Goal: Information Seeking & Learning: Learn about a topic

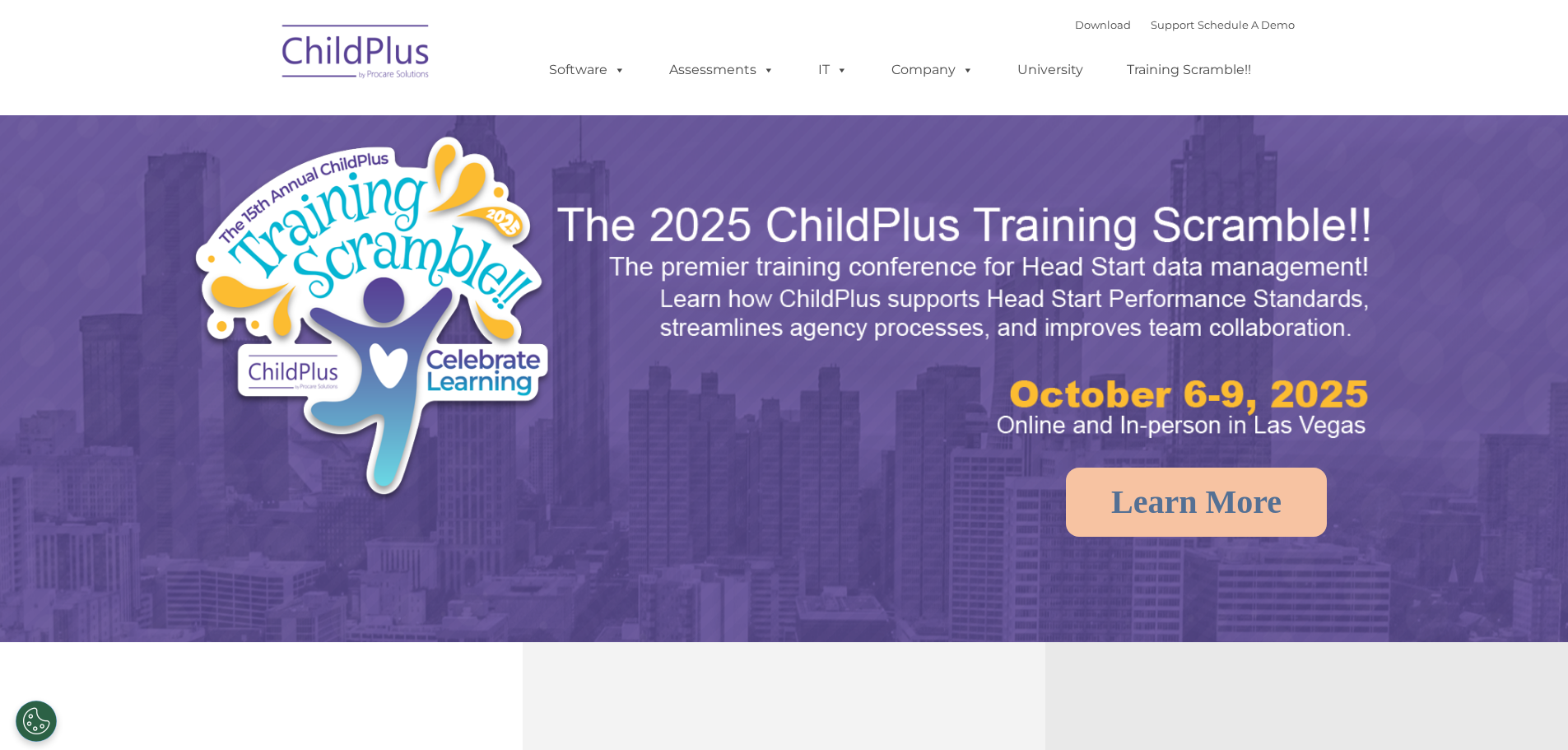
select select "MEDIUM"
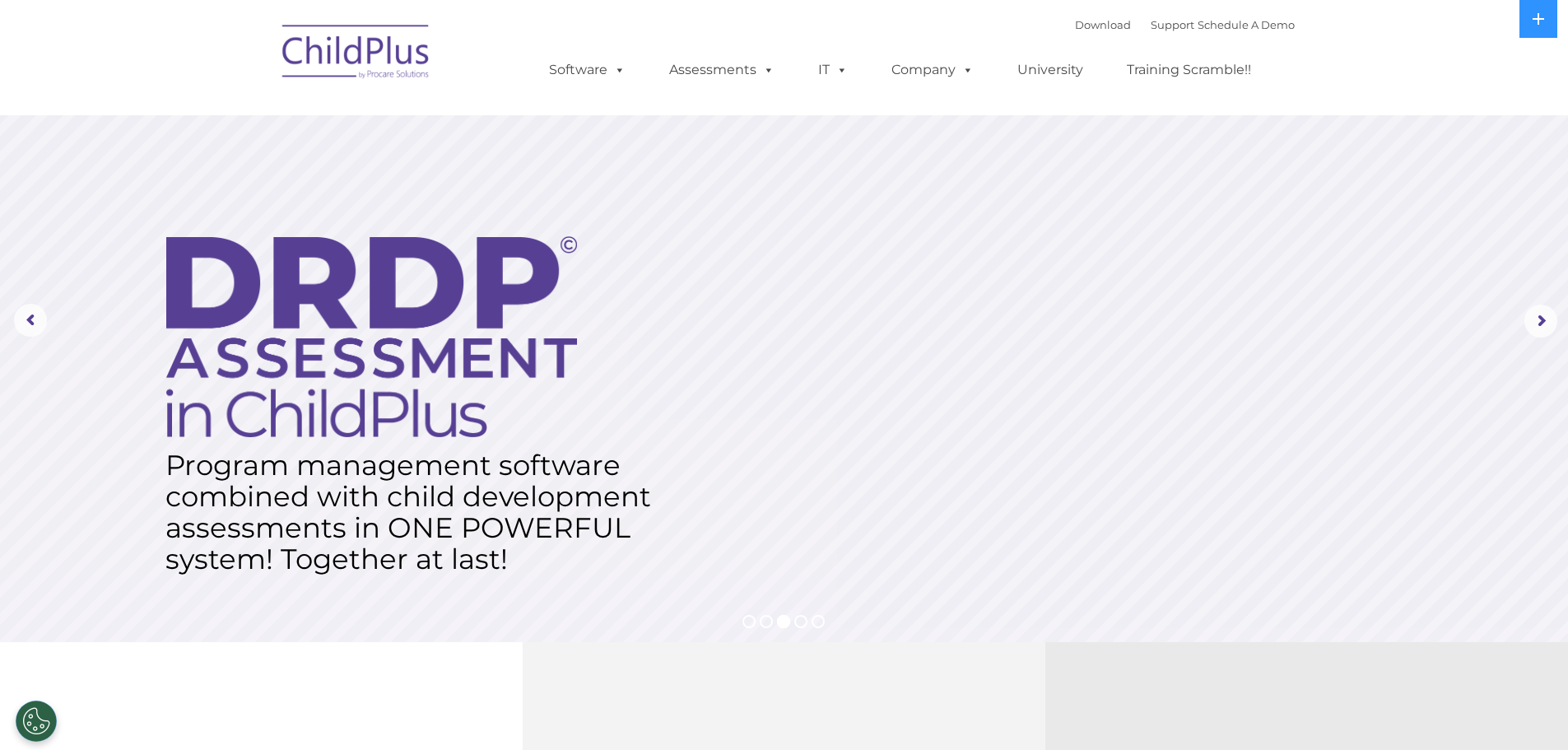
click at [1050, 68] on link "University" at bounding box center [1051, 69] width 99 height 33
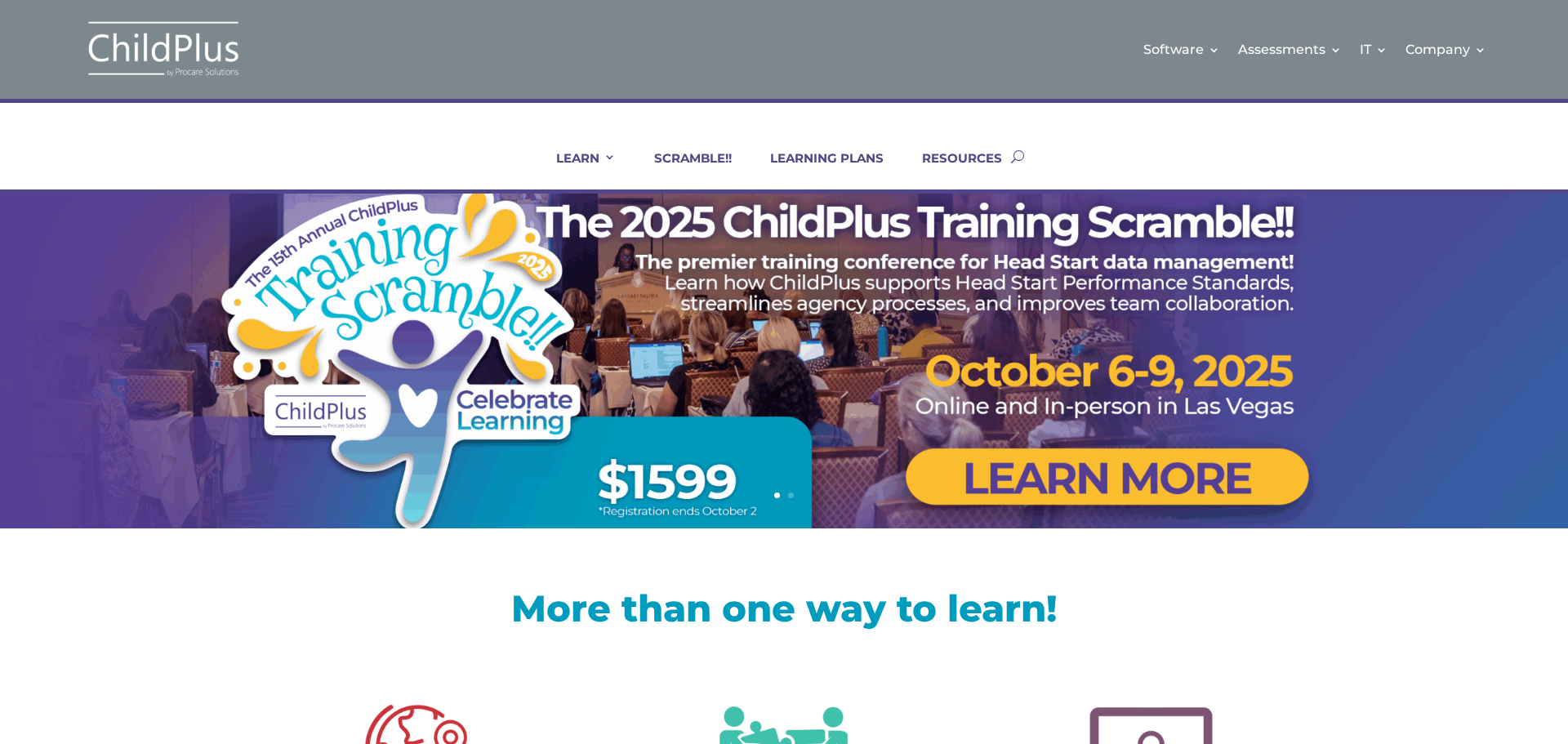
click at [813, 156] on link "LEARNING PLANS" at bounding box center [817, 170] width 134 height 39
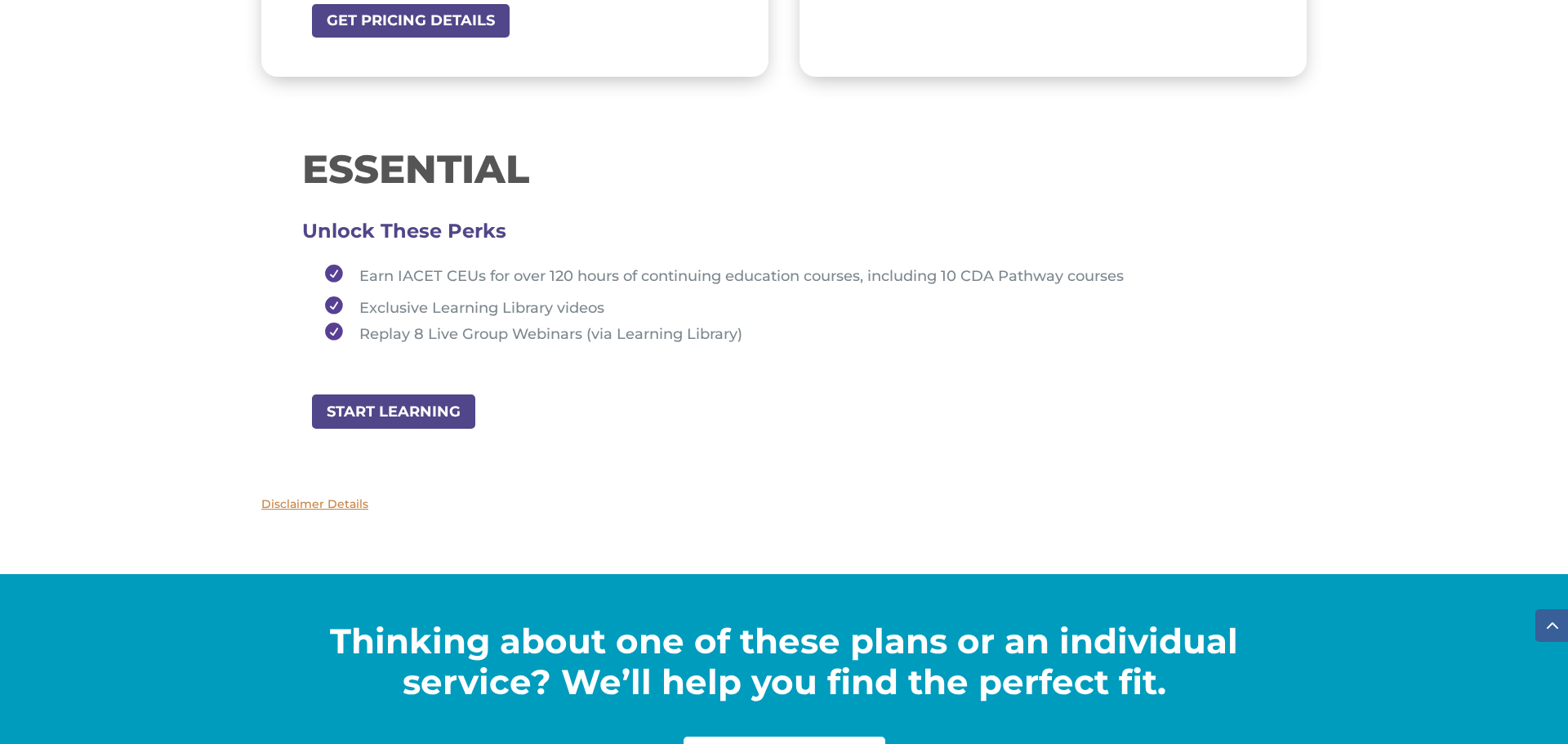
scroll to position [1764, 0]
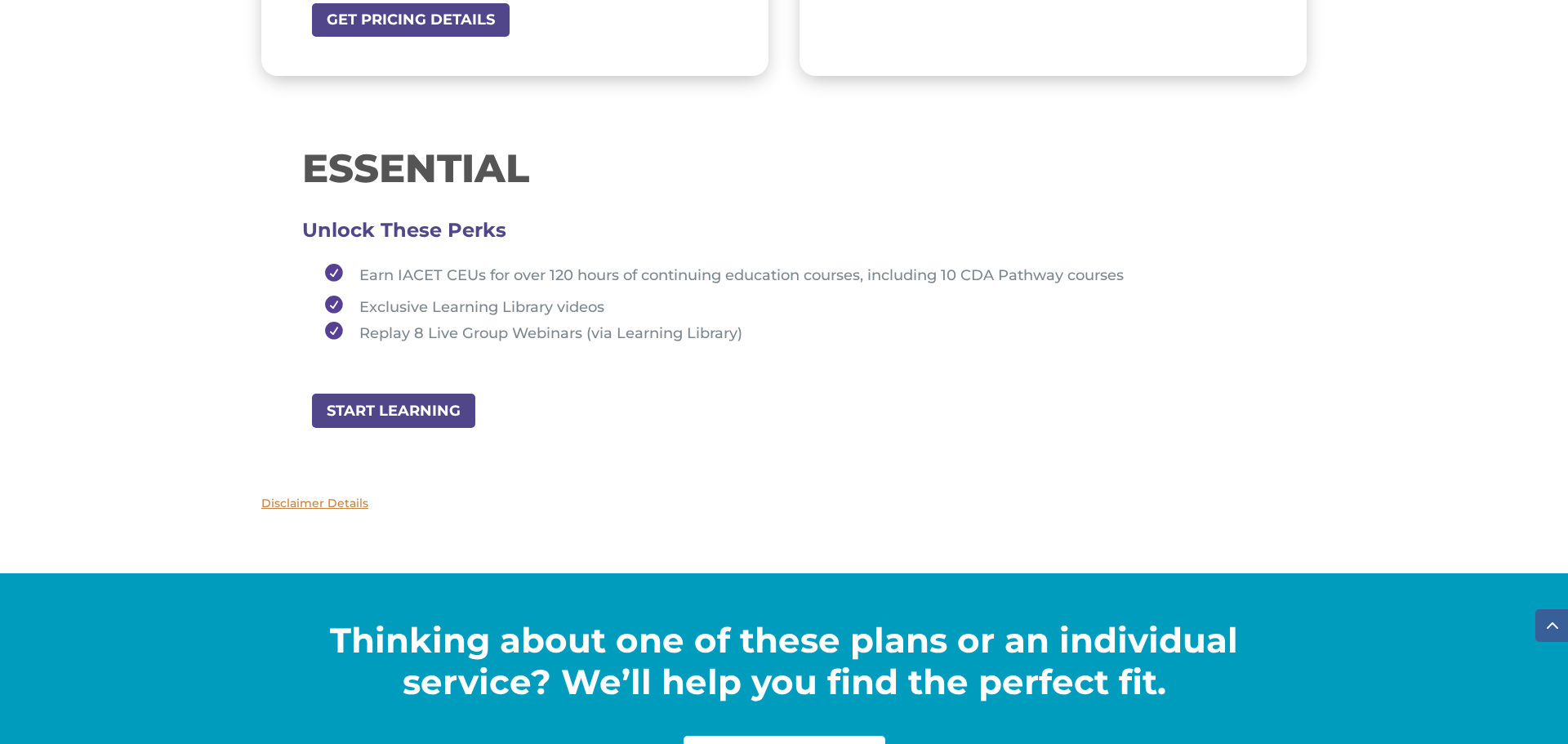
click at [409, 411] on link "START LEARNING" at bounding box center [393, 410] width 166 height 37
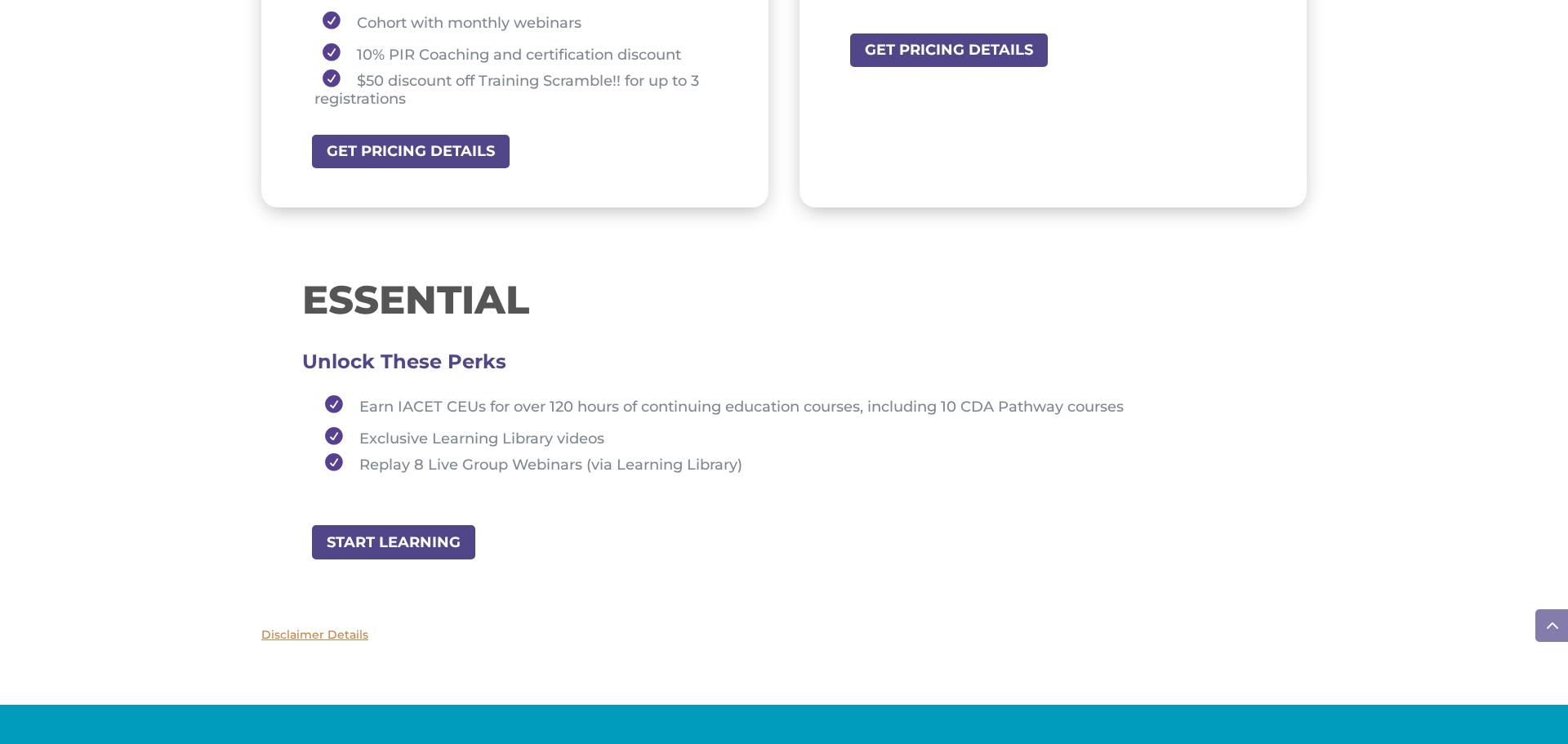
scroll to position [1634, 0]
